Goal: Information Seeking & Learning: Learn about a topic

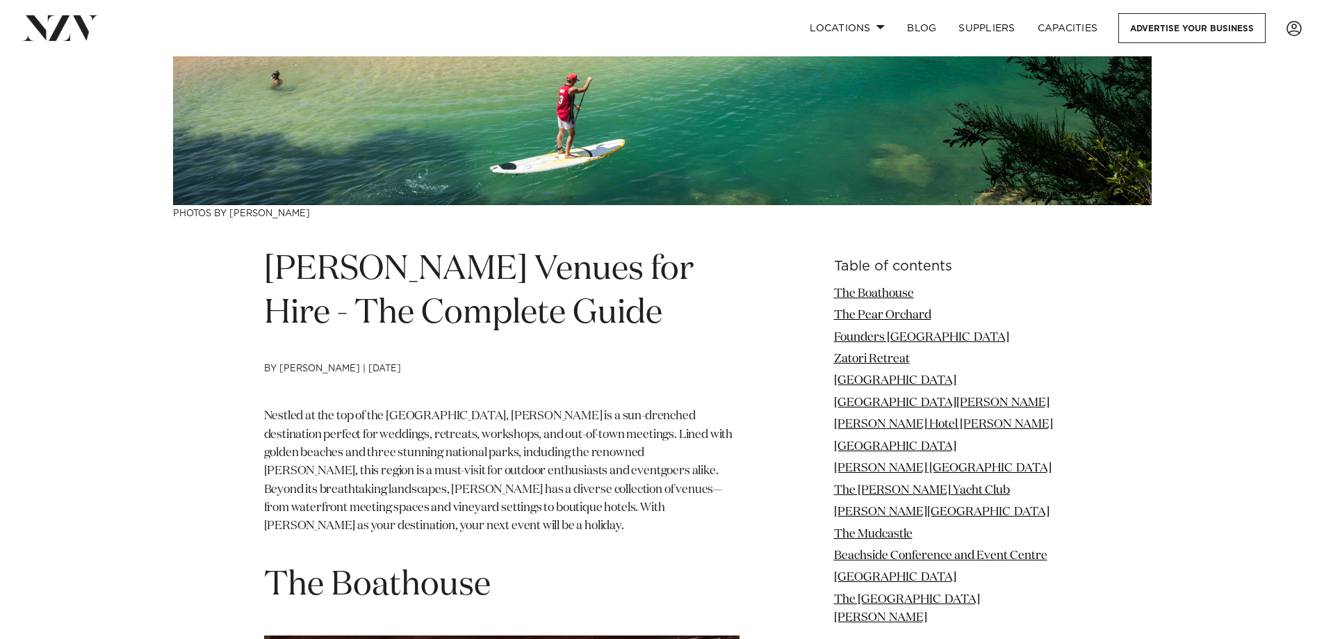
scroll to position [417, 0]
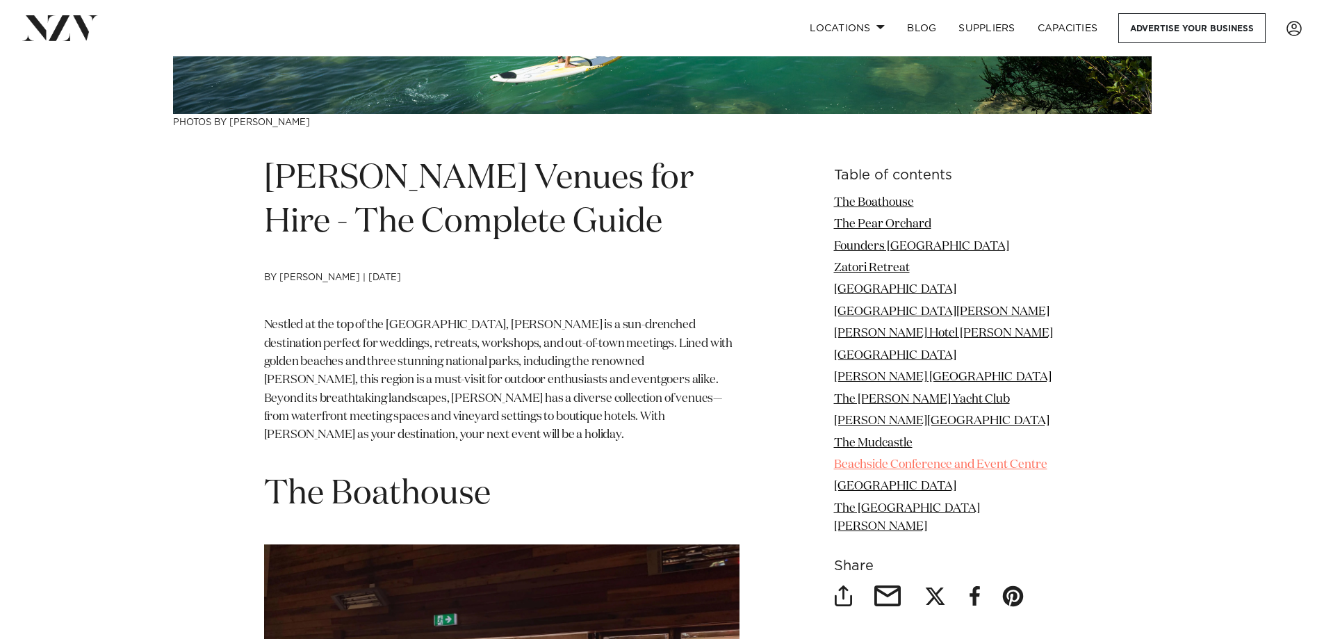
click at [944, 470] on link "Beachside Conference and Event Centre" at bounding box center [940, 465] width 213 height 12
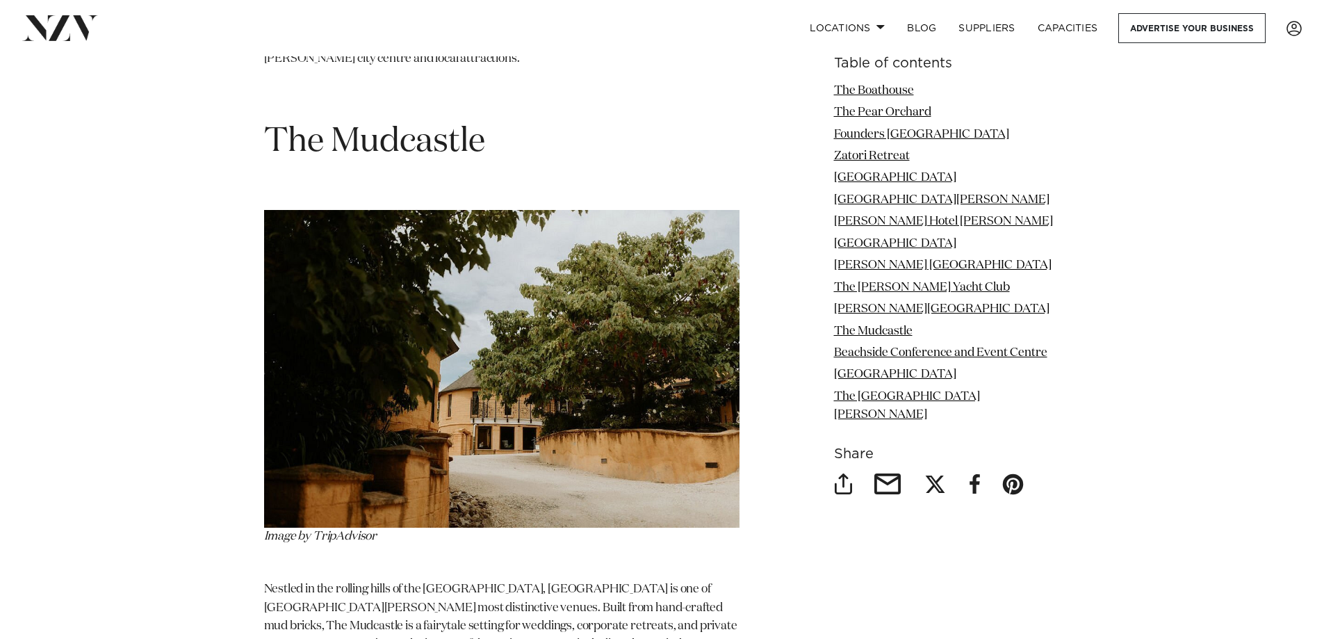
scroll to position [7569, 0]
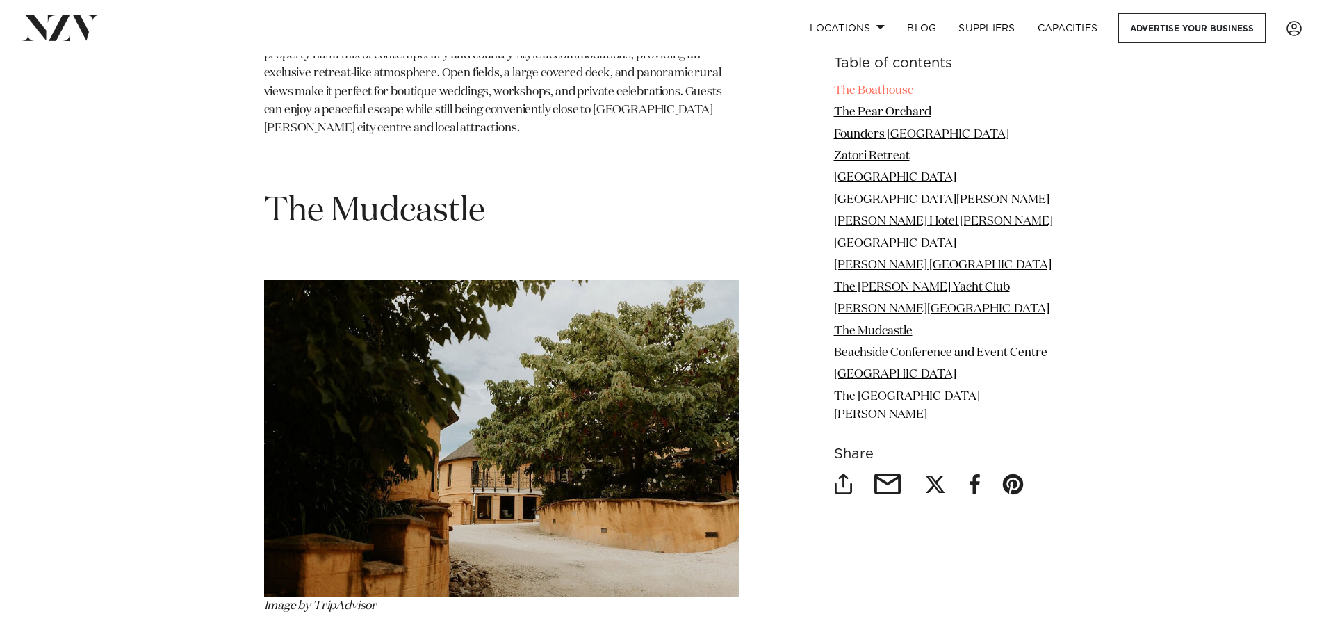
click at [877, 90] on link "The Boathouse" at bounding box center [874, 91] width 80 height 12
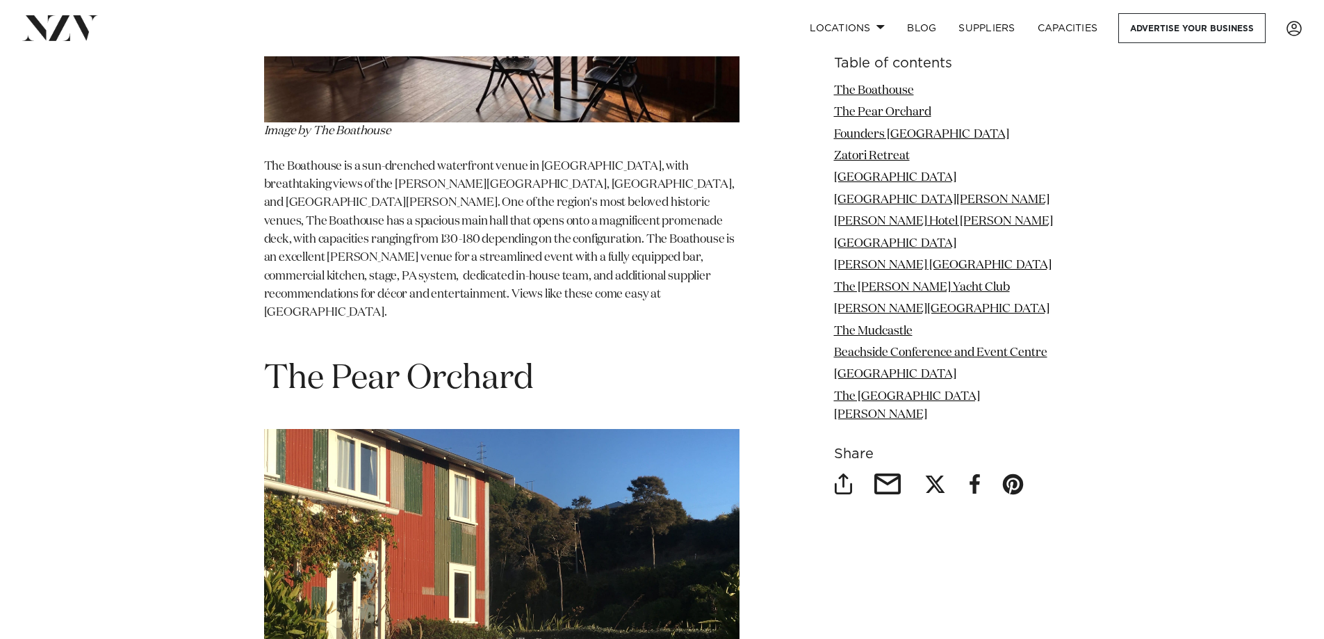
scroll to position [833, 0]
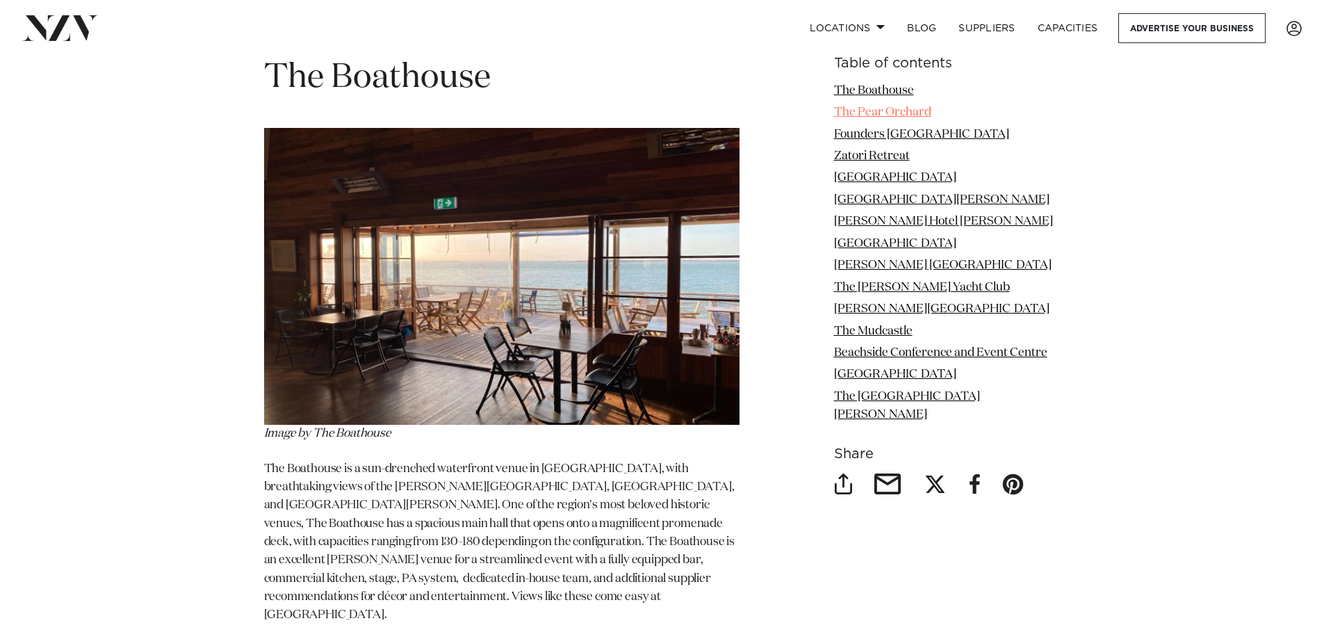
click at [902, 110] on link "The Pear Orchard" at bounding box center [882, 112] width 97 height 12
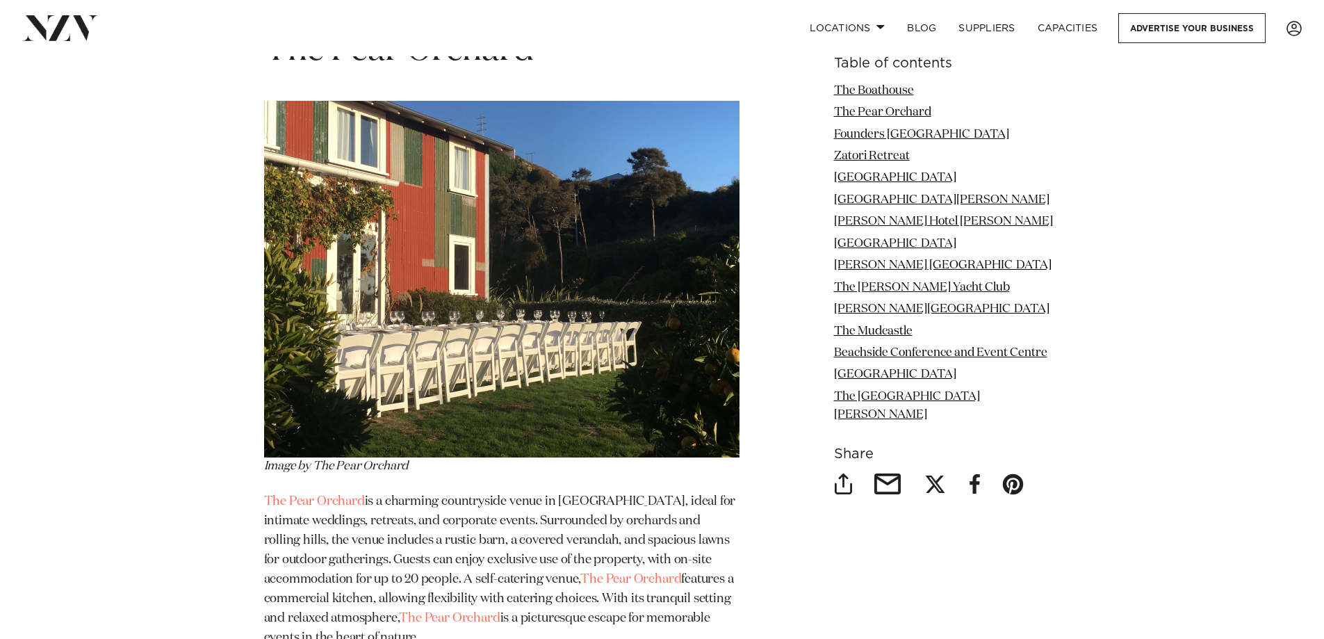
scroll to position [1488, 0]
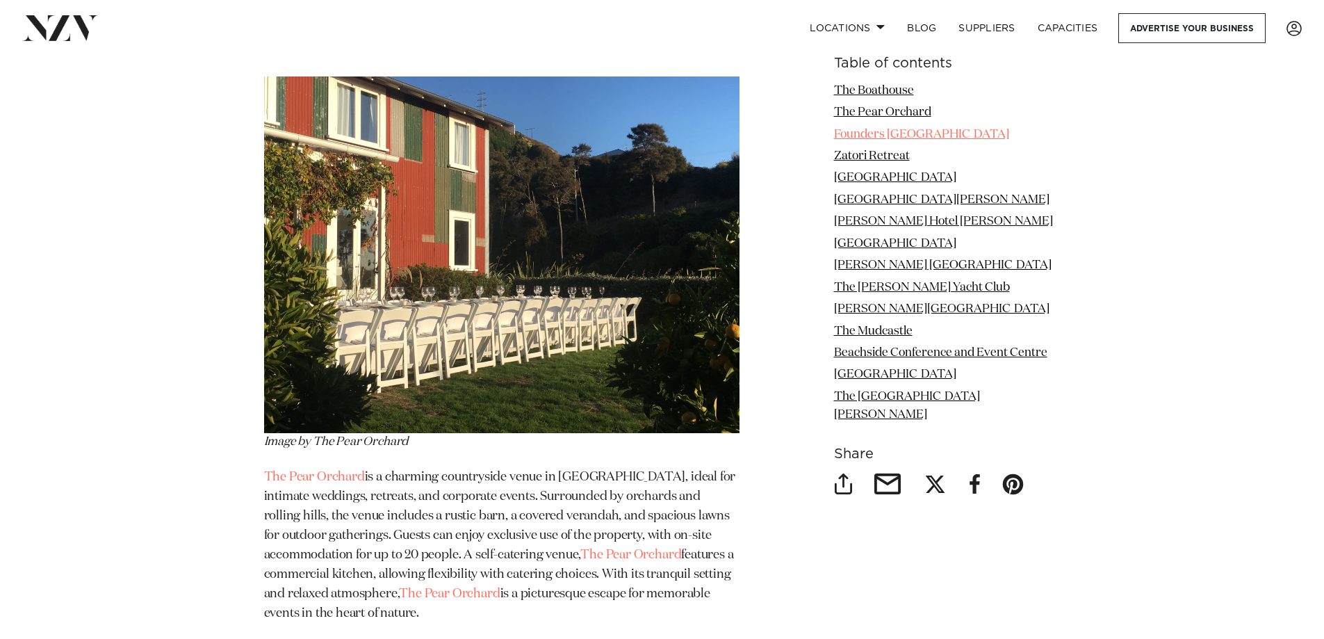
click at [945, 136] on link "Founders [GEOGRAPHIC_DATA]" at bounding box center [921, 135] width 175 height 12
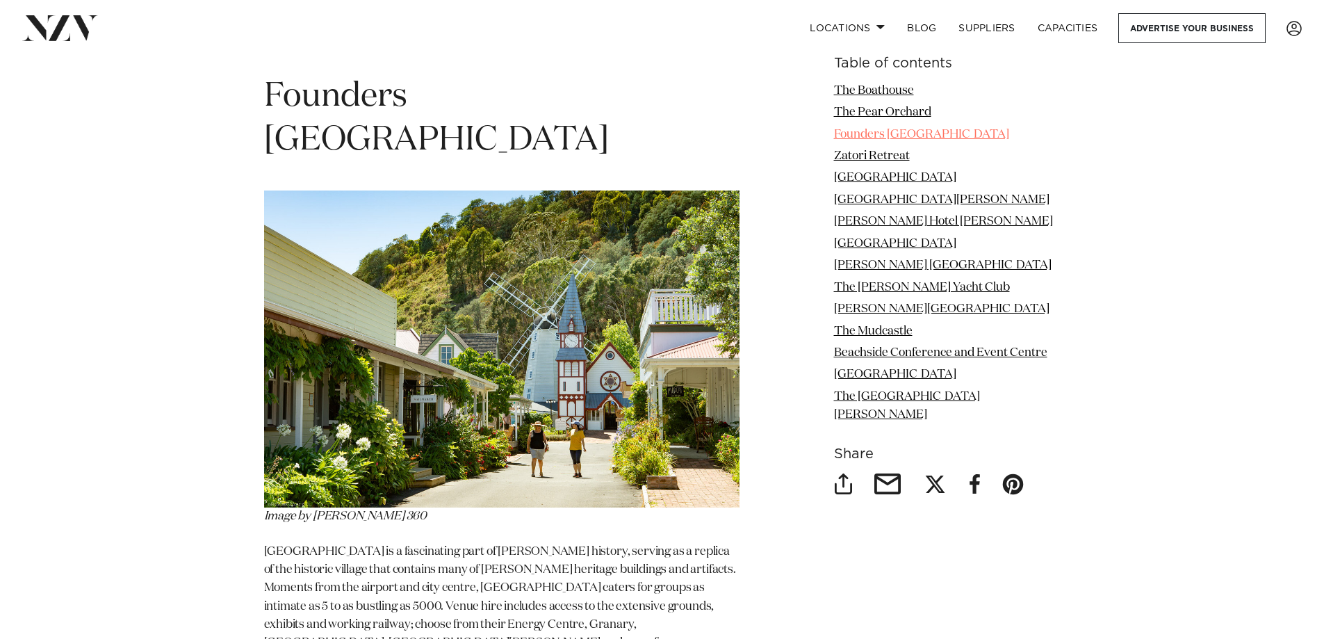
scroll to position [2072, 0]
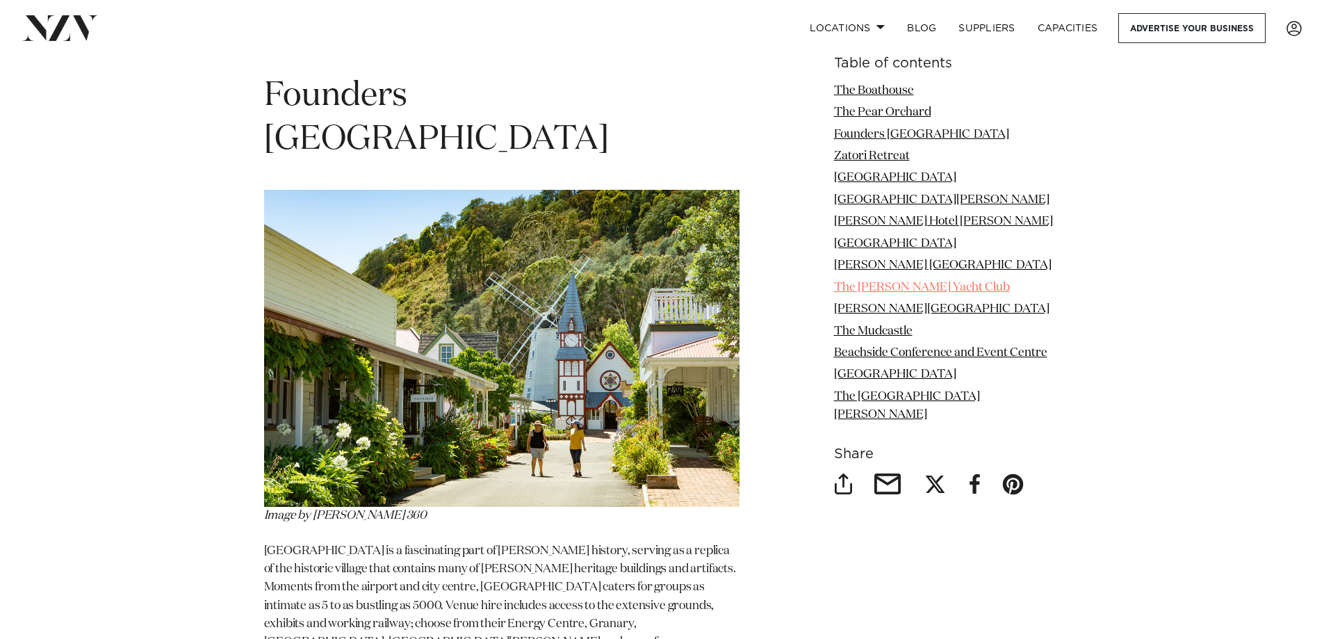
click at [939, 293] on link "The [PERSON_NAME] Yacht Club" at bounding box center [922, 287] width 176 height 12
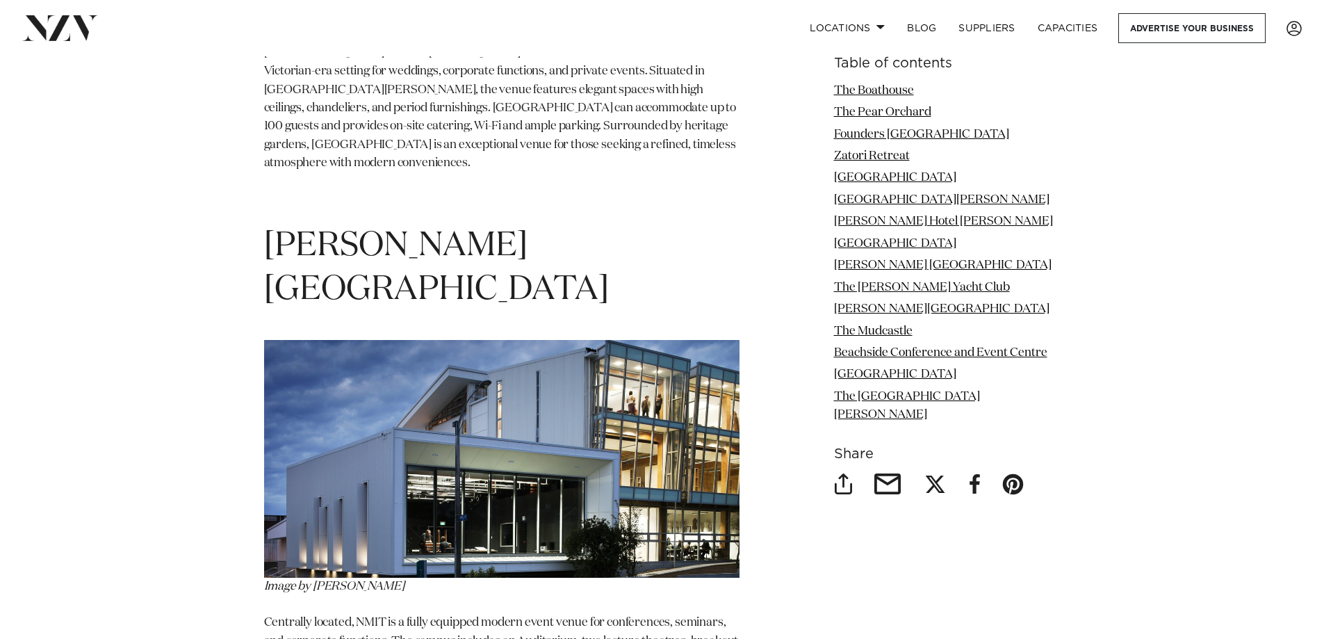
scroll to position [5647, 0]
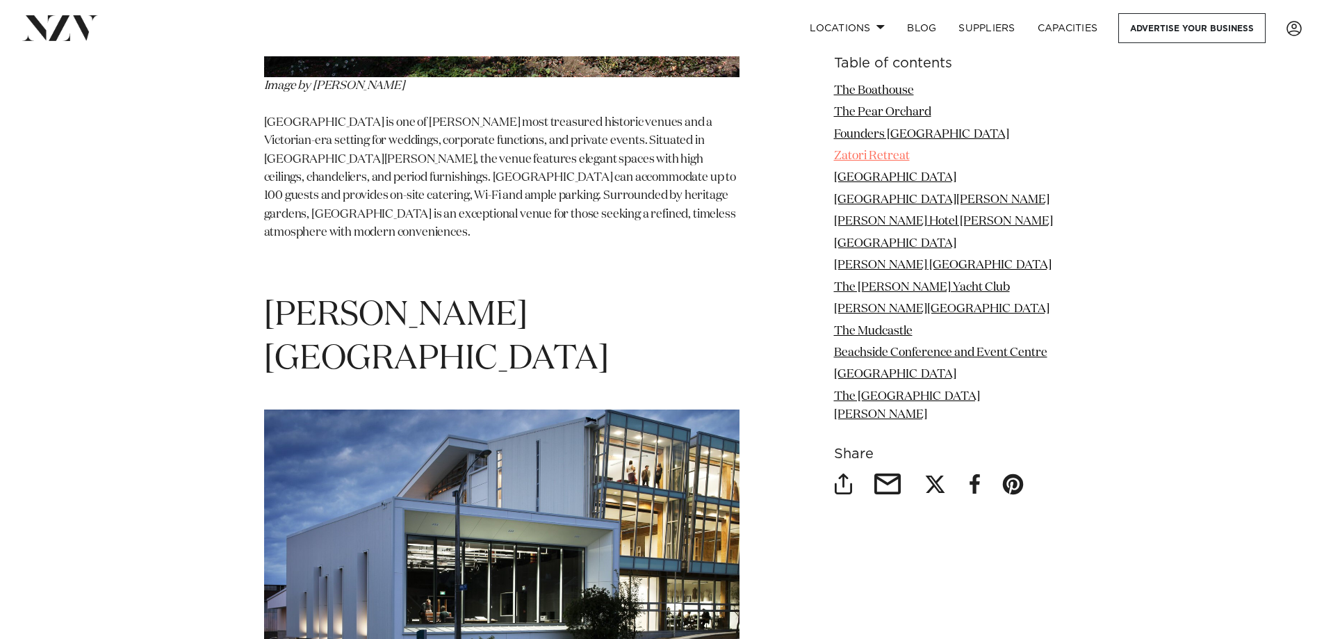
click at [873, 156] on link "Zatori Retreat" at bounding box center [872, 156] width 76 height 12
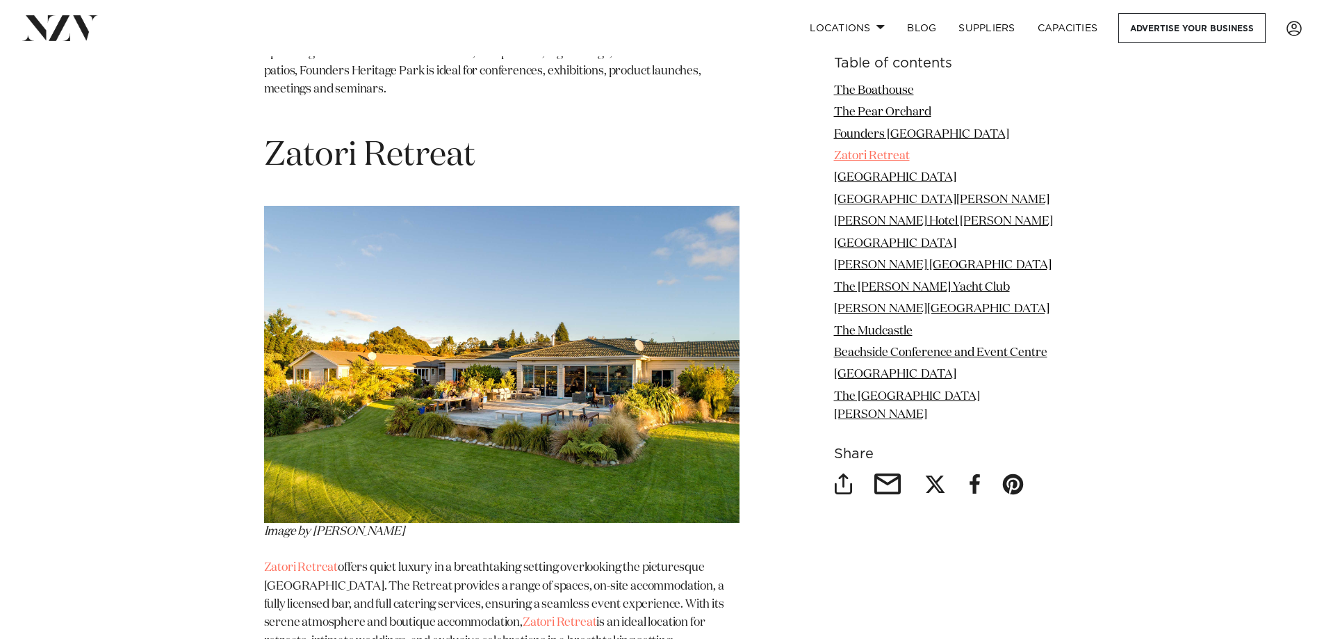
scroll to position [2677, 0]
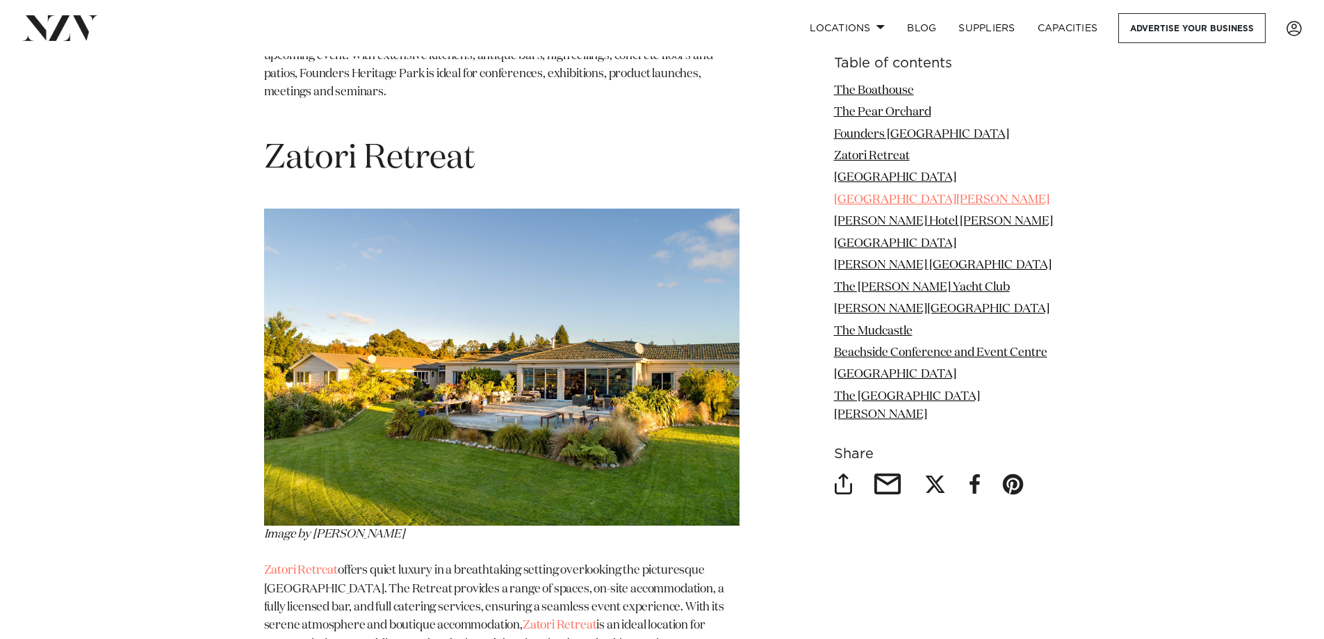
click at [892, 197] on link "[GEOGRAPHIC_DATA][PERSON_NAME]" at bounding box center [941, 200] width 215 height 12
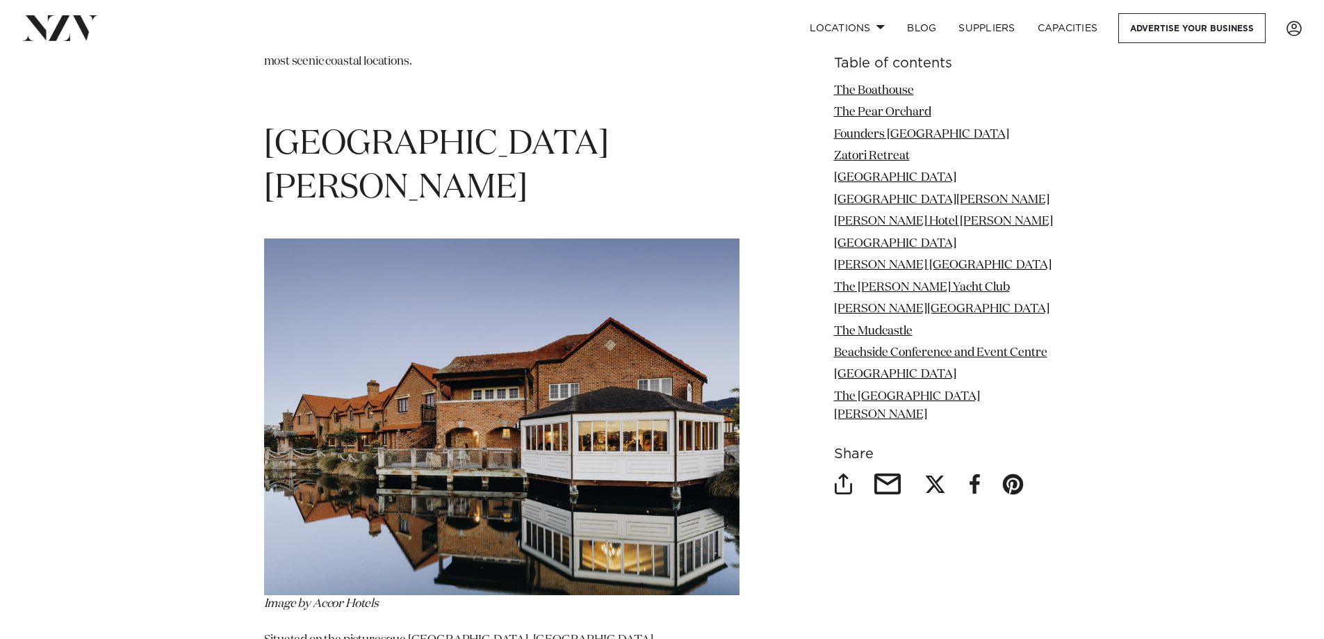
scroll to position [3801, 0]
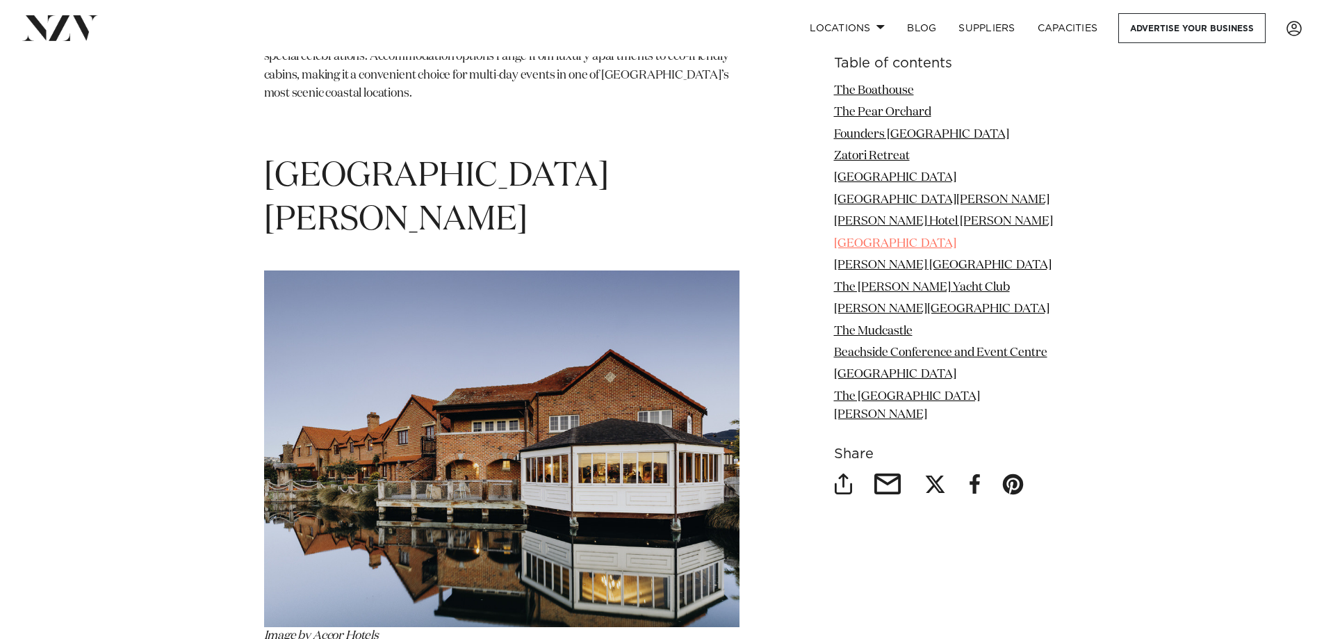
click at [879, 243] on link "[GEOGRAPHIC_DATA]" at bounding box center [895, 244] width 122 height 12
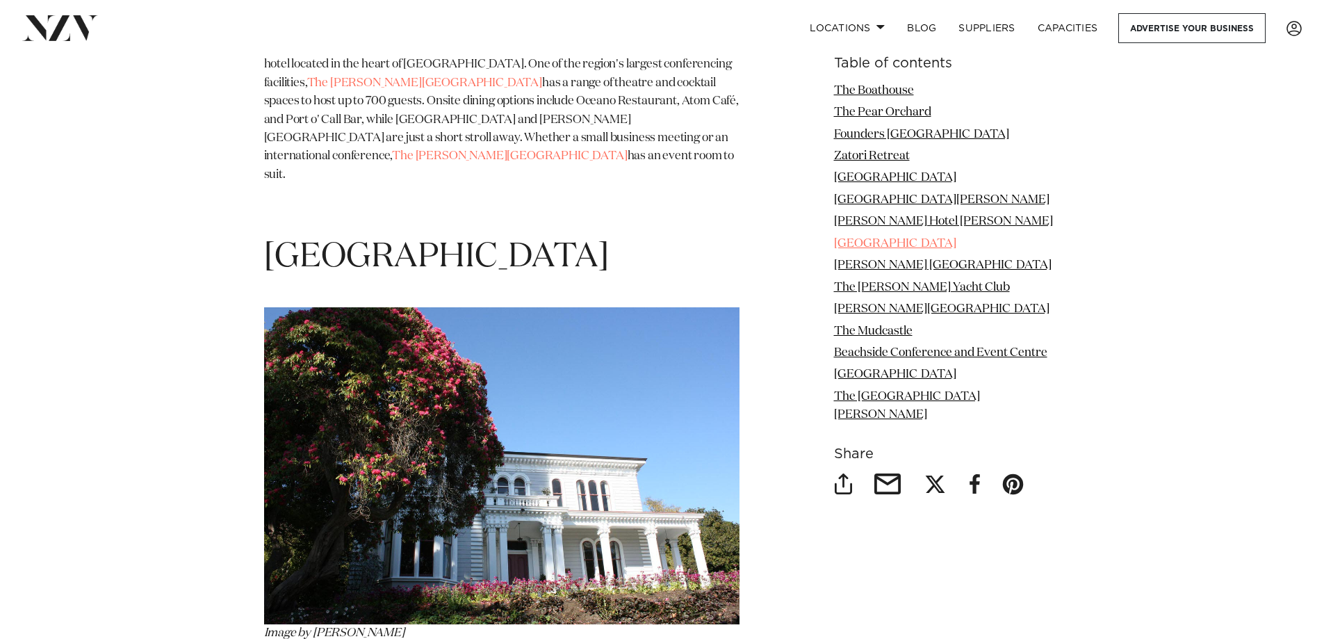
scroll to position [5101, 0]
click at [887, 337] on link "The Mudcastle" at bounding box center [873, 331] width 79 height 12
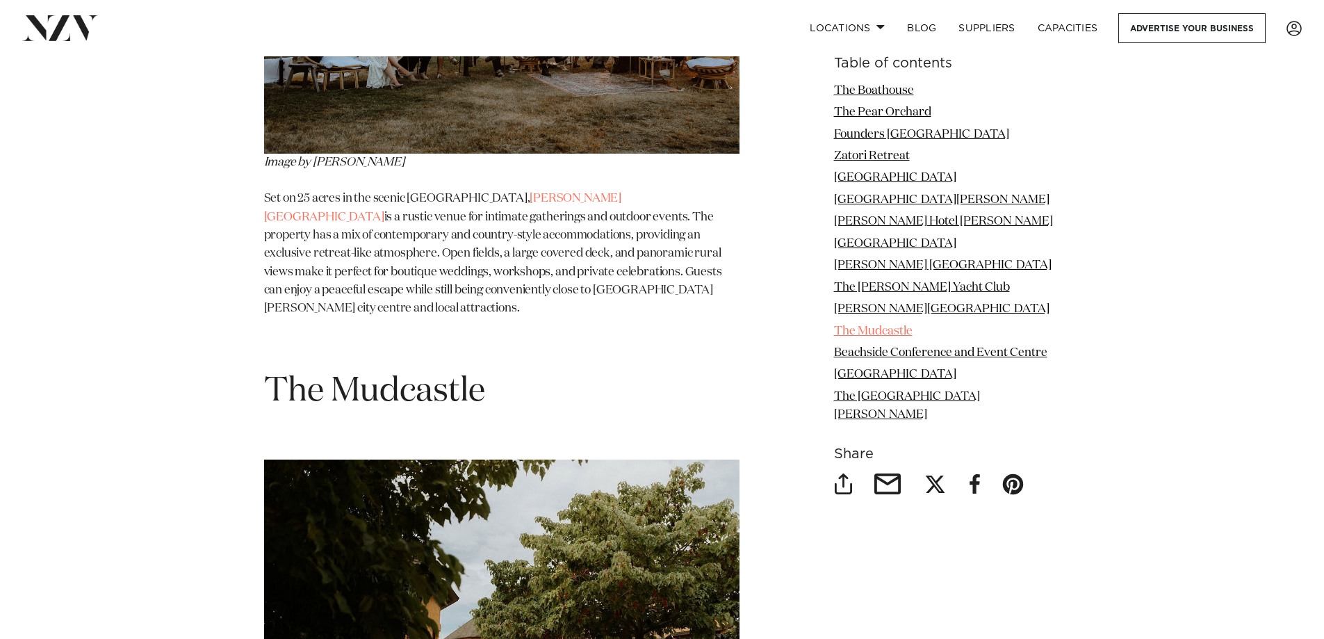
scroll to position [7400, 0]
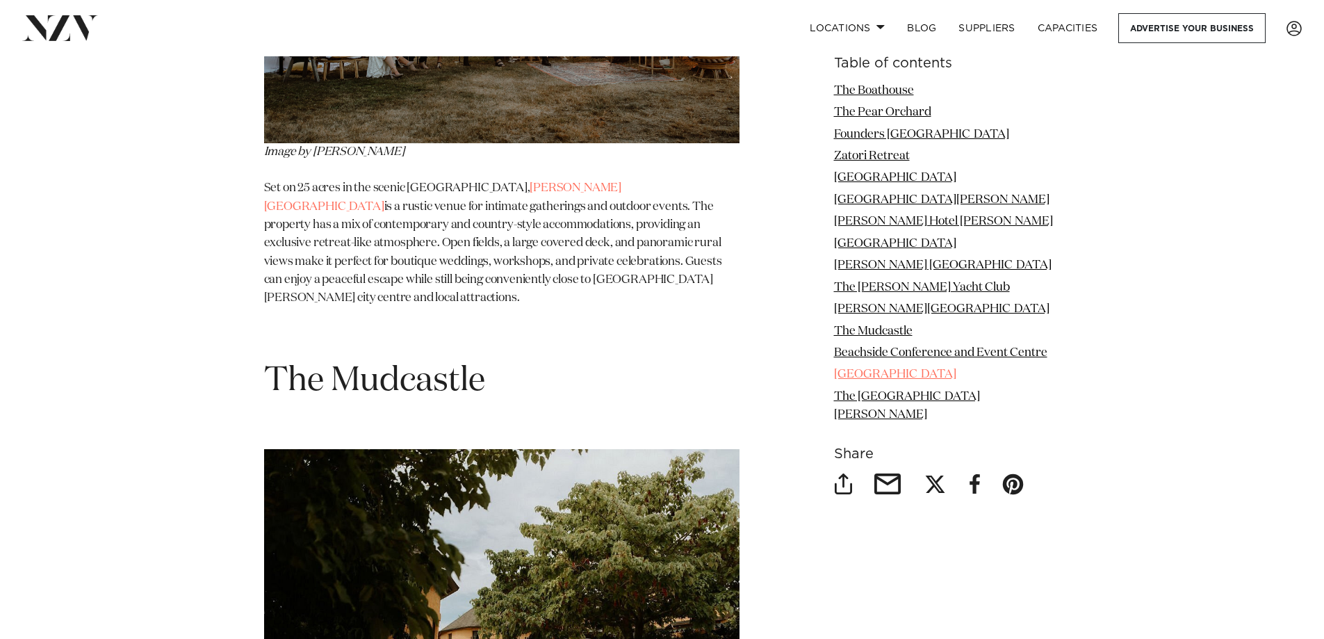
click at [885, 381] on link "[GEOGRAPHIC_DATA]" at bounding box center [895, 375] width 122 height 12
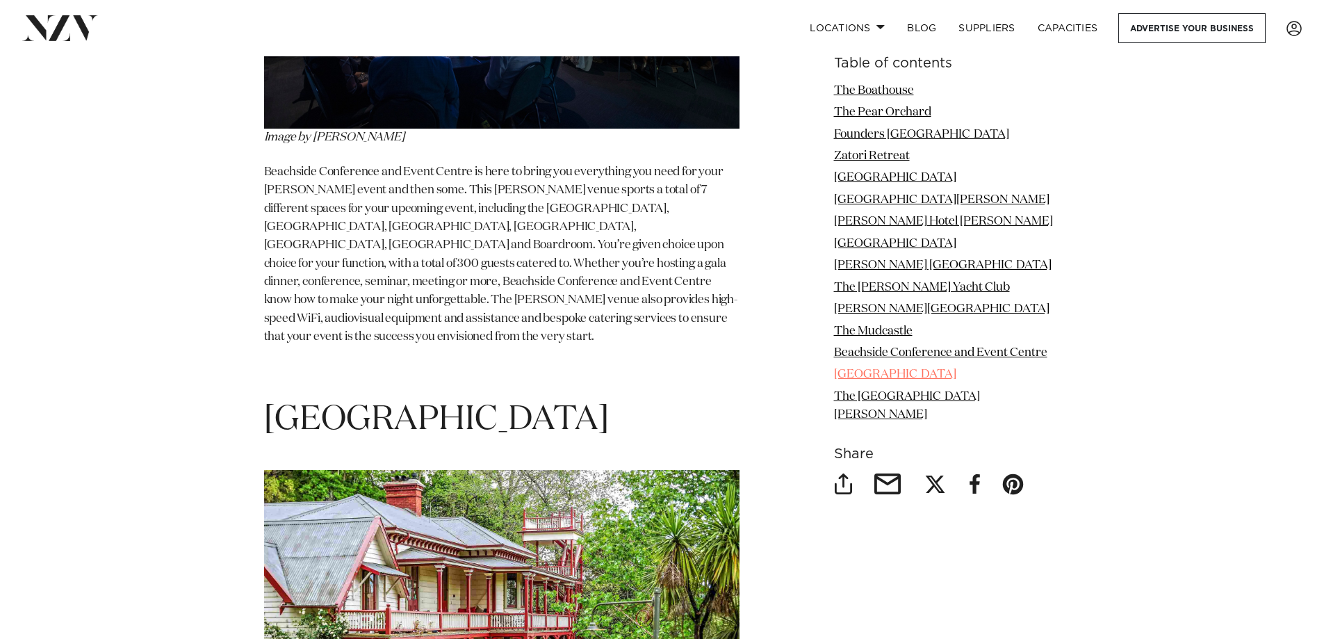
scroll to position [8670, 0]
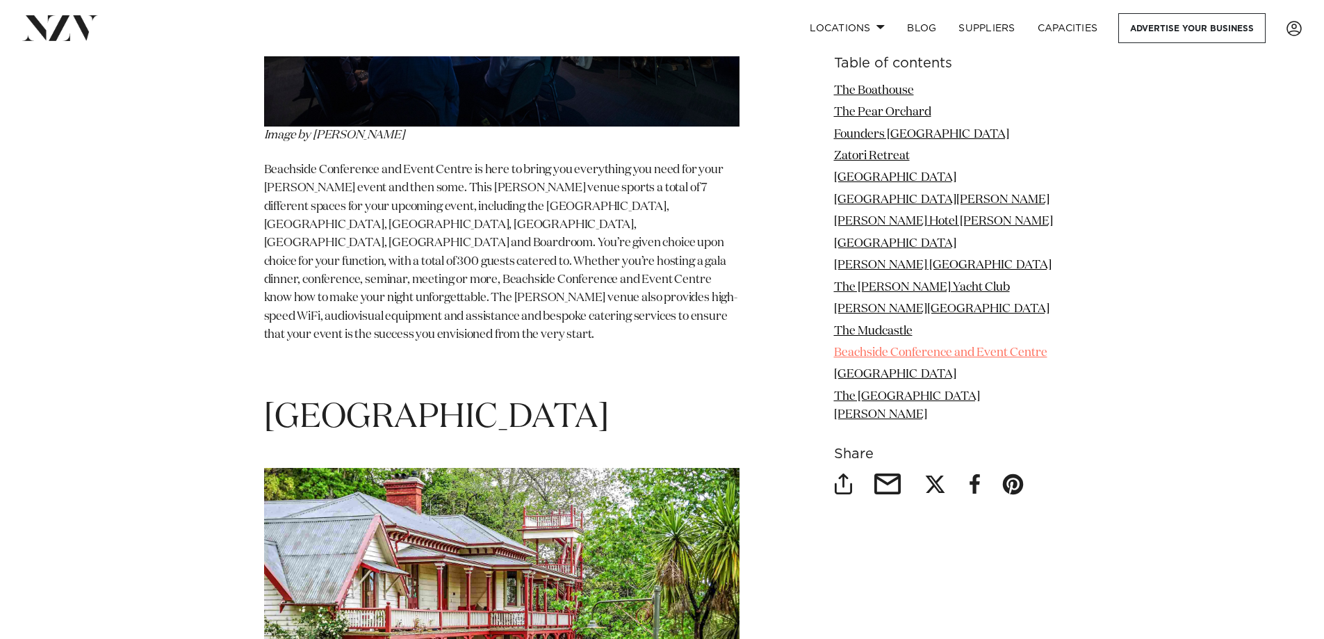
click at [917, 359] on link "Beachside Conference and Event Centre" at bounding box center [940, 353] width 213 height 12
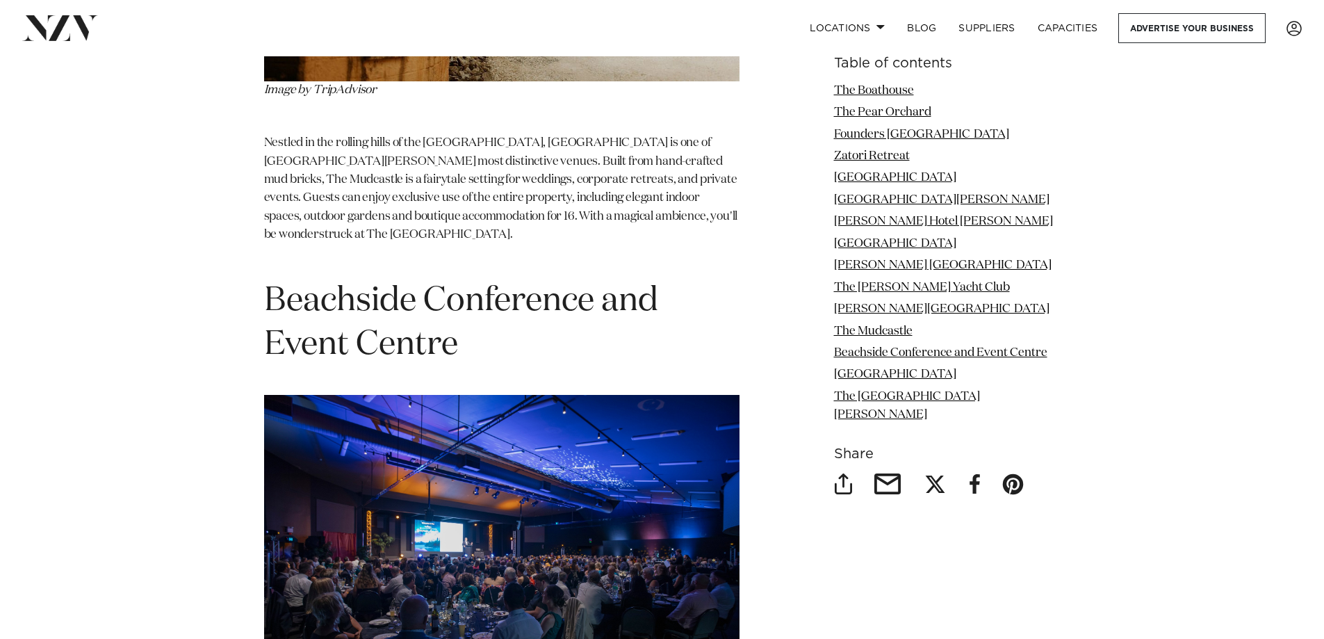
scroll to position [8125, 0]
